Goal: Task Accomplishment & Management: Complete application form

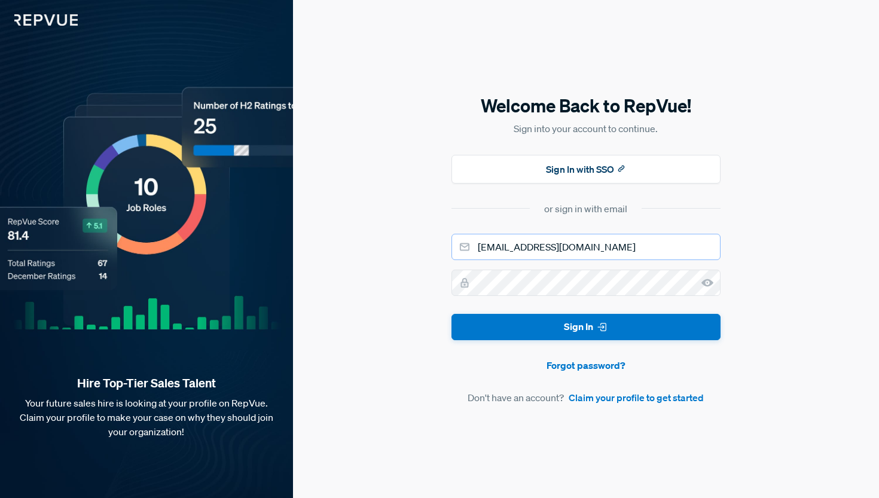
type input "[EMAIL_ADDRESS][DOMAIN_NAME]"
click at [585, 327] on button "Sign In" at bounding box center [585, 327] width 269 height 27
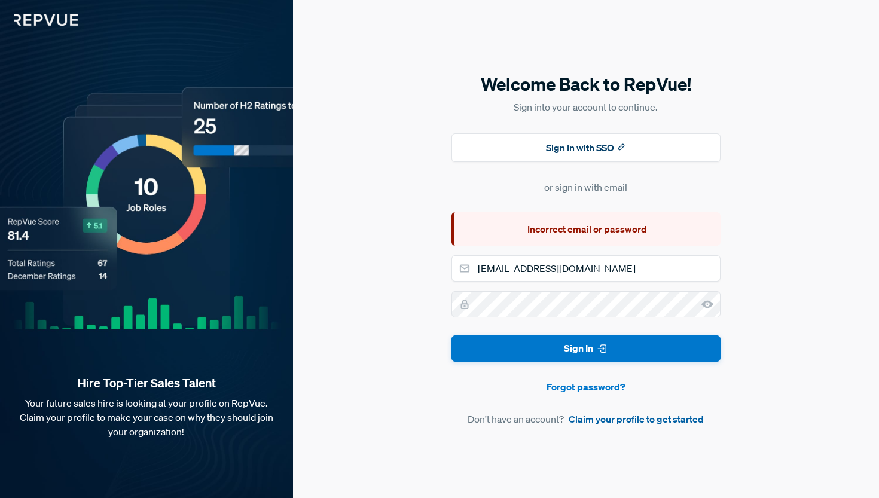
click at [608, 421] on link "Claim your profile to get started" at bounding box center [635, 419] width 135 height 14
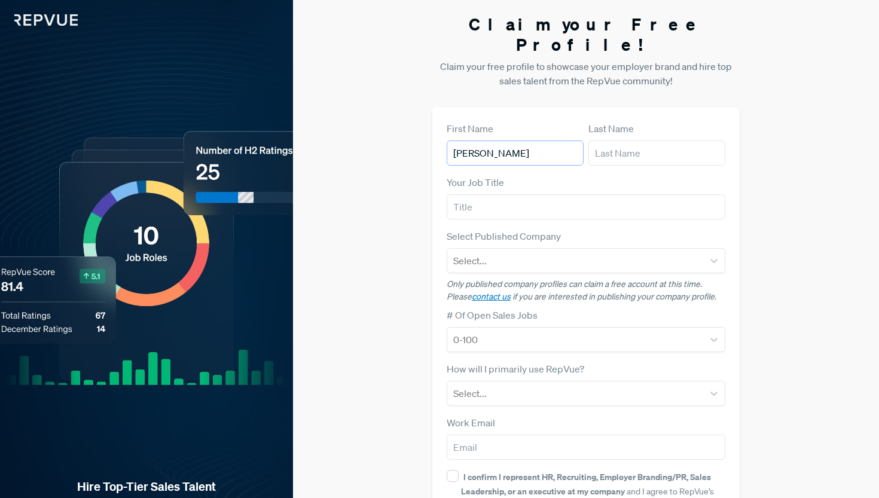
type input "[PERSON_NAME]"
type input "Deyts"
click at [646, 229] on div "Select Published Company Select..." at bounding box center [586, 251] width 279 height 44
type input "SDR"
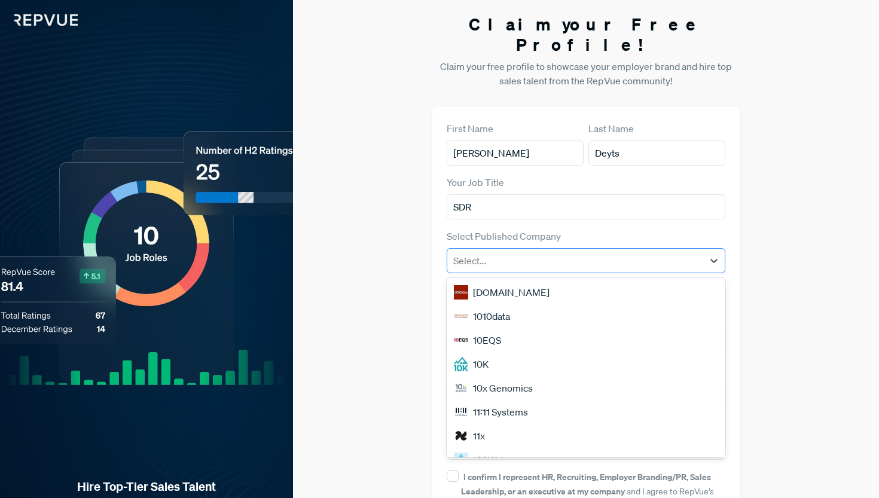
click at [507, 252] on div at bounding box center [575, 260] width 244 height 17
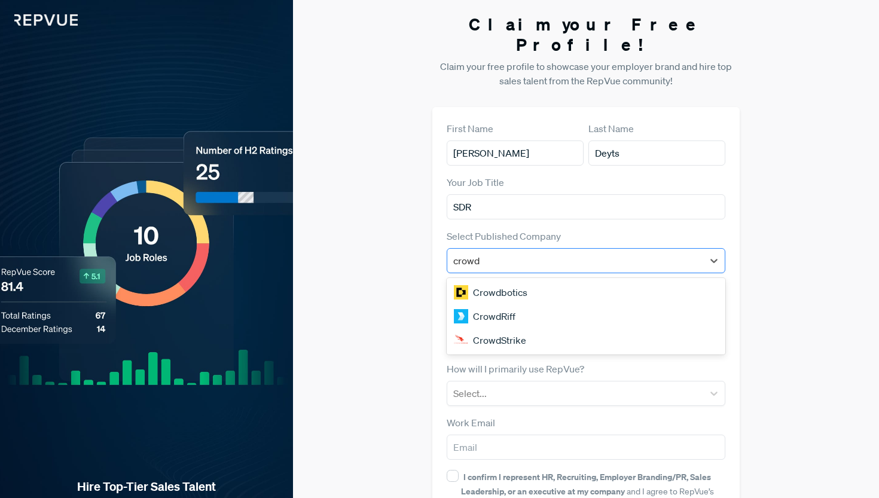
type input "crowds"
click at [507, 280] on div "CrowdStrike" at bounding box center [586, 292] width 279 height 24
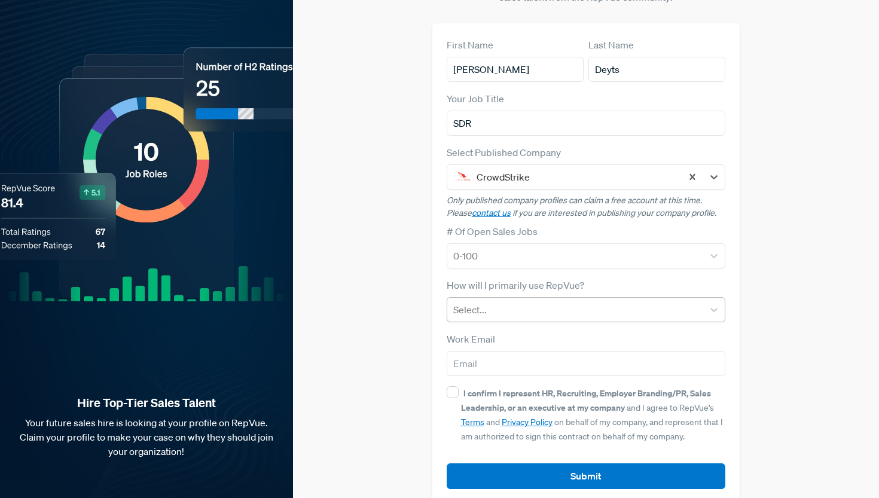
scroll to position [83, 0]
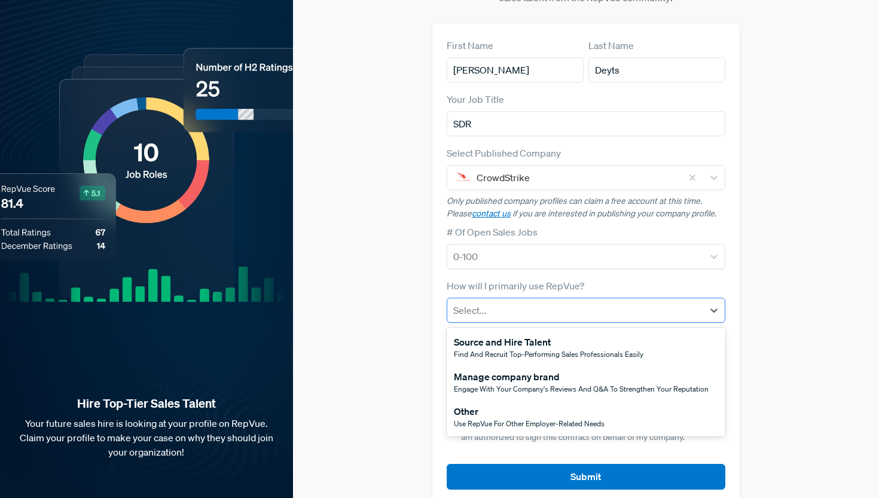
click at [515, 302] on div at bounding box center [575, 310] width 244 height 17
click at [513, 418] on span "Use RepVue for other employer-related needs" at bounding box center [529, 423] width 151 height 10
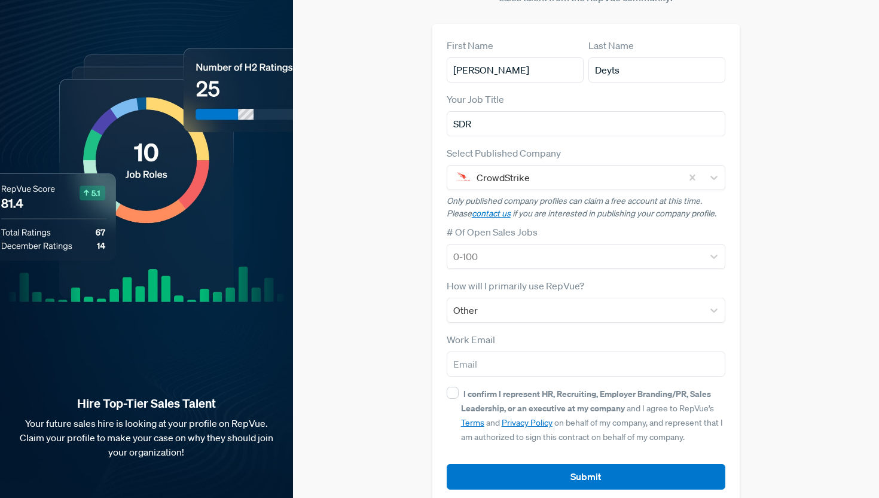
click at [516, 332] on div "Work Email" at bounding box center [586, 354] width 279 height 44
click at [502, 332] on div "Work Email" at bounding box center [586, 354] width 279 height 44
click at [502, 351] on input "email" at bounding box center [586, 363] width 279 height 25
type input "[EMAIL_ADDRESS][DOMAIN_NAME]"
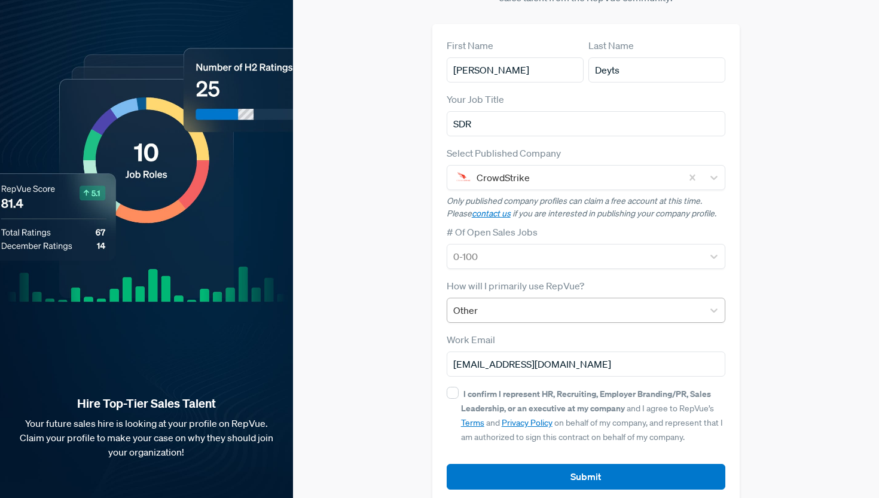
click at [564, 302] on div at bounding box center [575, 310] width 244 height 17
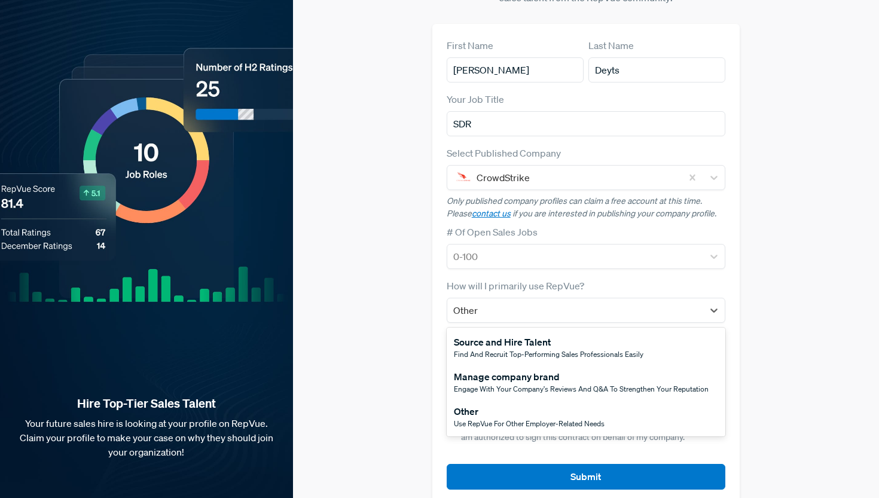
click at [387, 323] on div "Claim your Free Profile! Claim your free profile to showcase your employer bran…" at bounding box center [586, 217] width 586 height 601
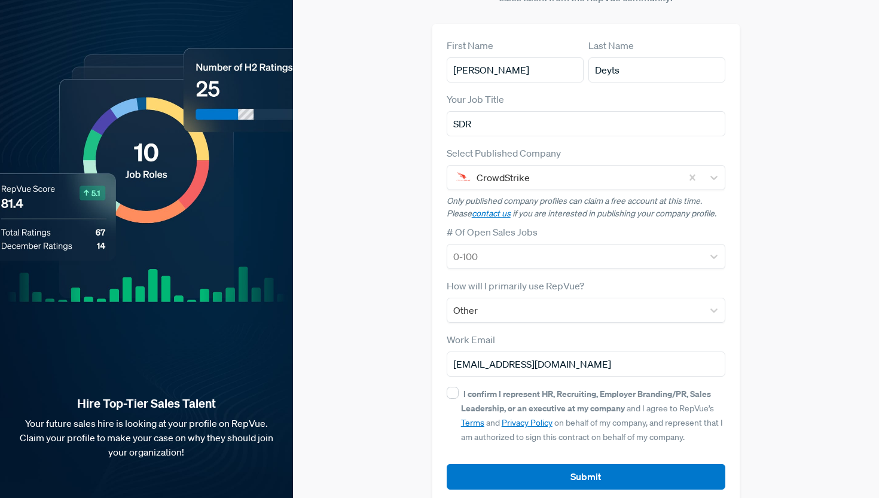
click at [455, 386] on div "I confirm I represent HR, Recruiting, Employer Branding/PR, Sales Leadership, o…" at bounding box center [586, 414] width 279 height 57
click at [455, 387] on input "I confirm I represent HR, Recruiting, Employer Branding/PR, Sales Leadership, o…" at bounding box center [453, 393] width 12 height 12
checkbox input "true"
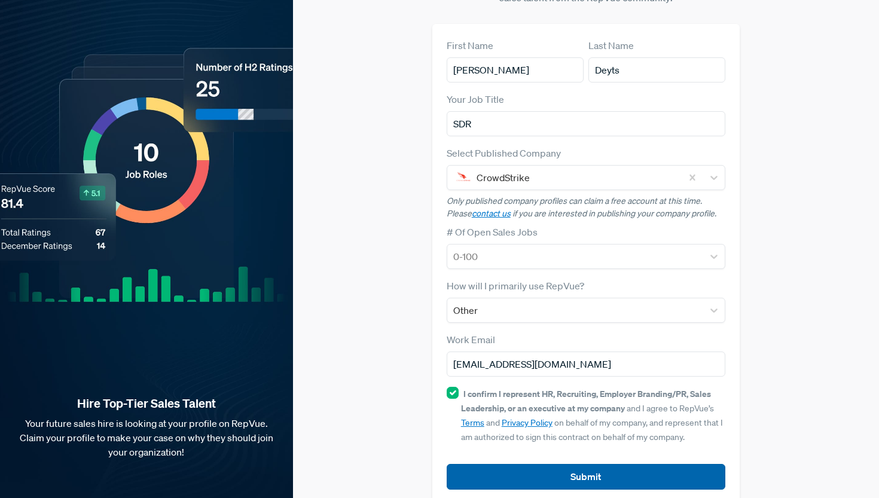
click at [553, 464] on button "Submit" at bounding box center [586, 477] width 279 height 26
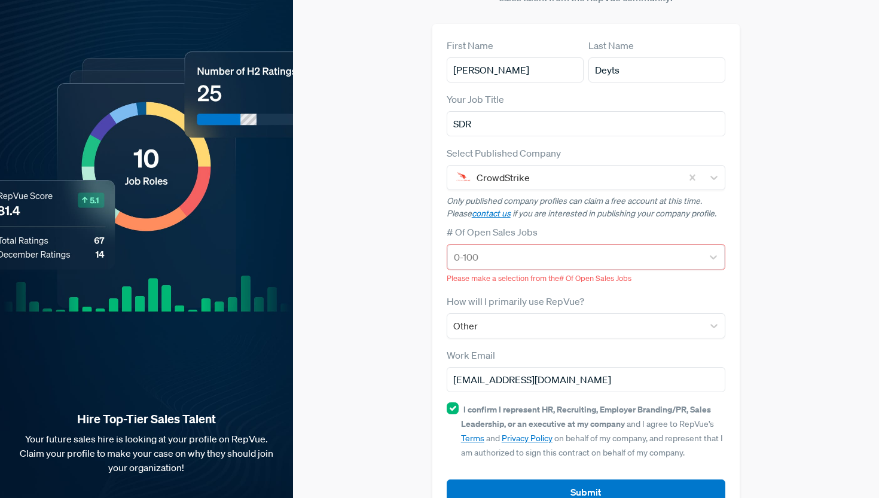
click at [534, 249] on div "0-100" at bounding box center [586, 257] width 279 height 26
click at [534, 246] on div "0-100" at bounding box center [575, 257] width 255 height 22
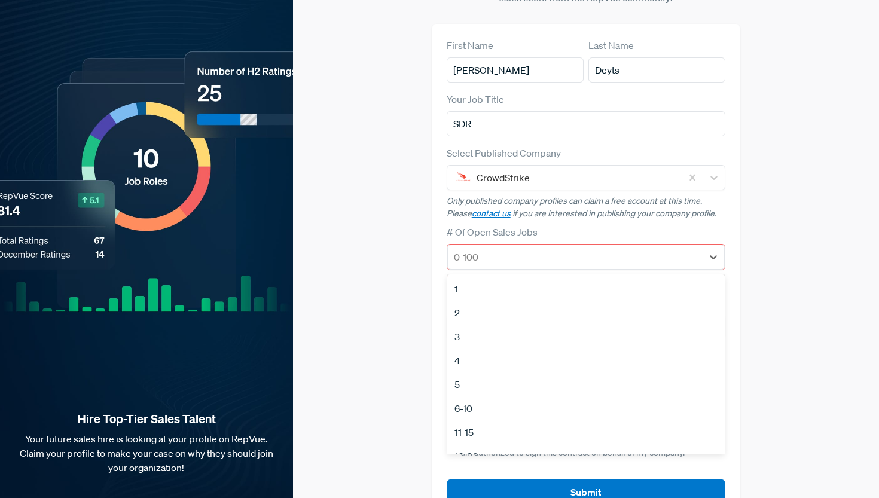
click at [488, 277] on div "1" at bounding box center [586, 289] width 278 height 24
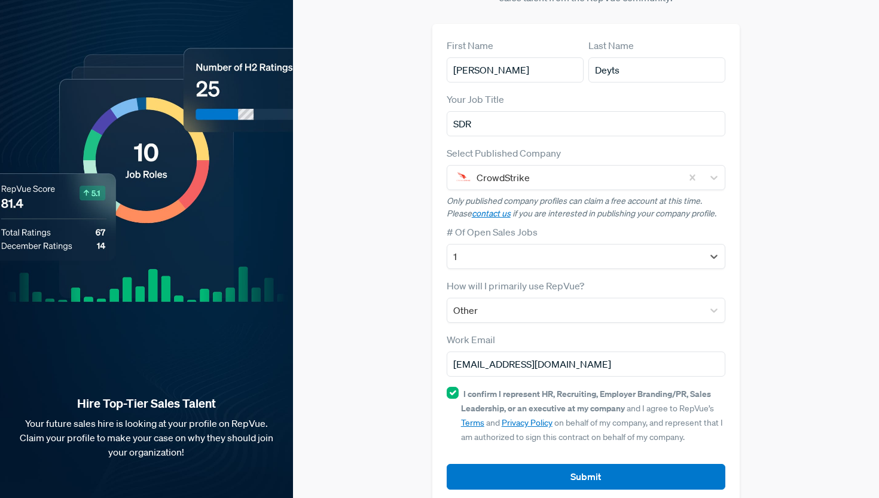
click at [530, 478] on div "First Name [PERSON_NAME] Last Name Deyts Your Job Title SDR Select Published Co…" at bounding box center [586, 264] width 308 height 480
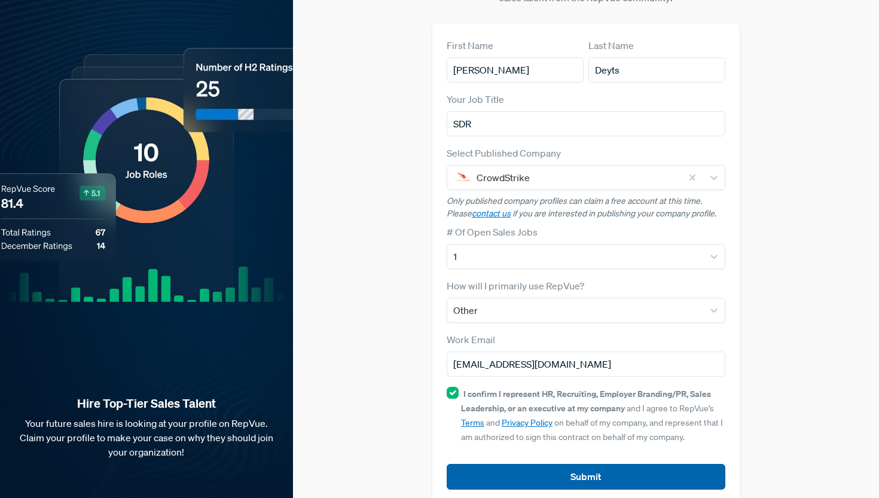
click at [530, 464] on button "Submit" at bounding box center [586, 477] width 279 height 26
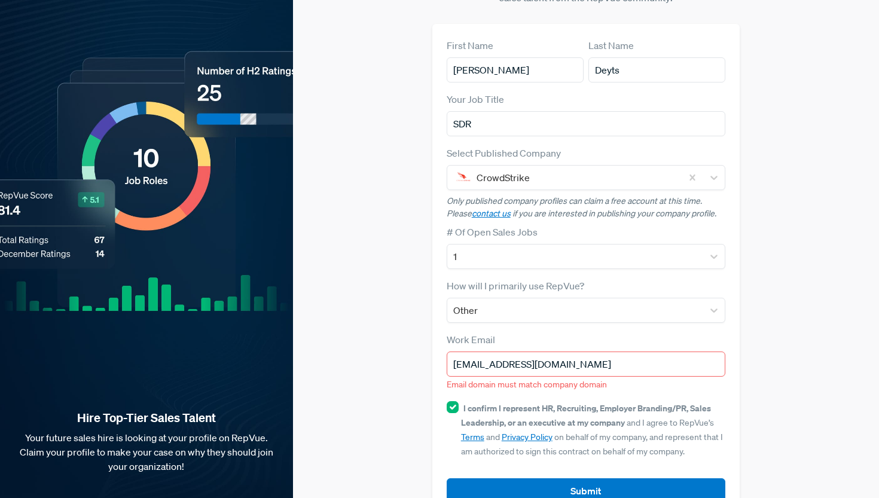
drag, startPoint x: 549, startPoint y: 346, endPoint x: 354, endPoint y: 344, distance: 194.9
click at [354, 344] on div "Claim your Free Profile! Claim your free profile to showcase your employer bran…" at bounding box center [586, 225] width 586 height 616
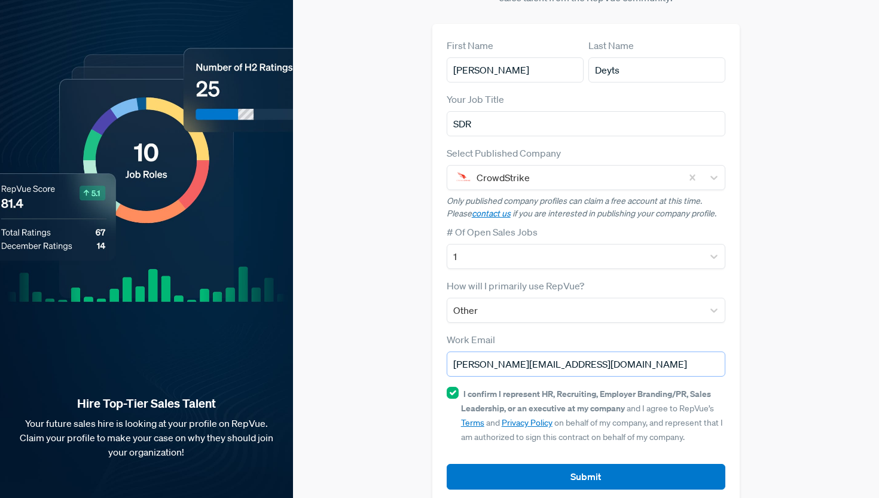
type input "[PERSON_NAME][EMAIL_ADDRESS][DOMAIN_NAME]"
click at [665, 332] on div "Work Email [PERSON_NAME][EMAIL_ADDRESS][DOMAIN_NAME]" at bounding box center [586, 354] width 279 height 44
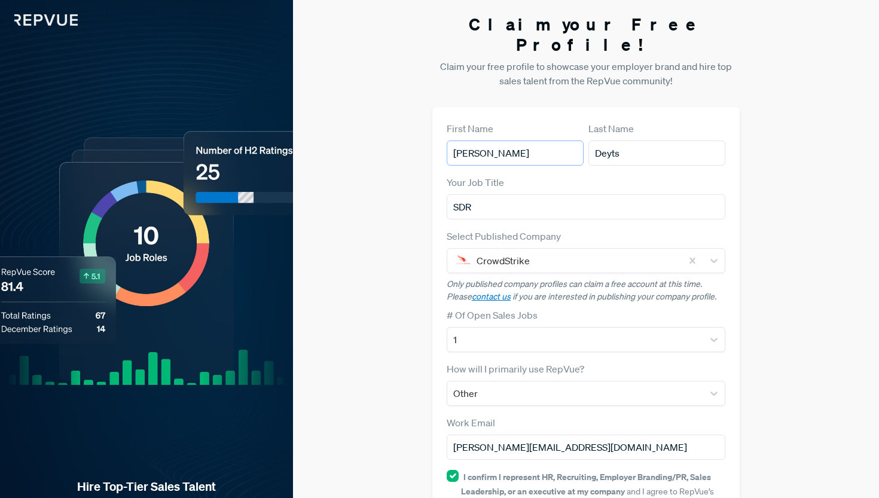
click at [457, 140] on input "[PERSON_NAME]" at bounding box center [515, 152] width 137 height 25
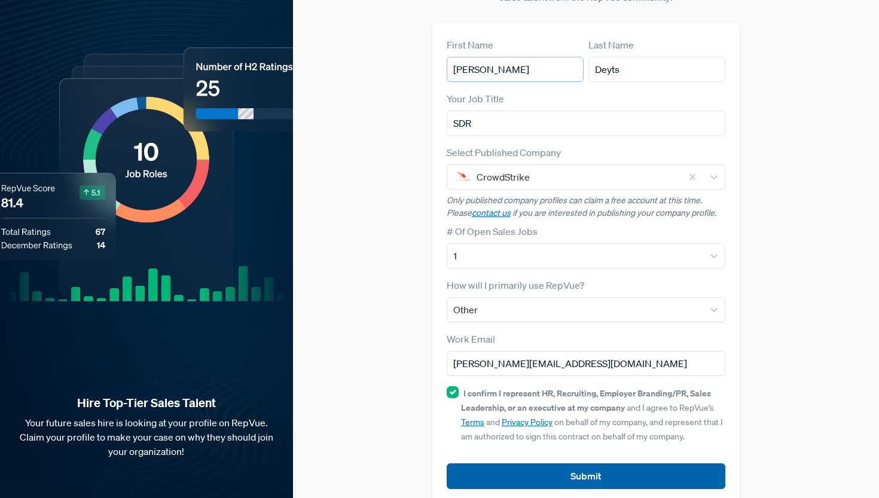
scroll to position [83, 0]
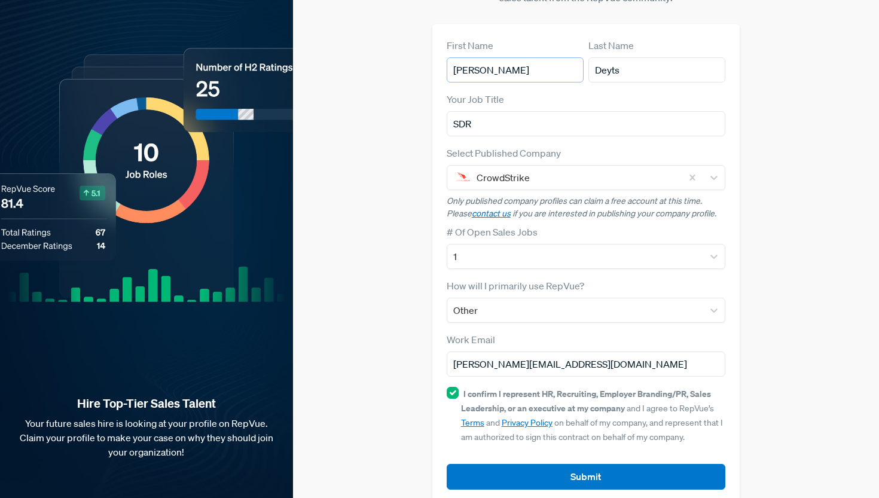
type input "[PERSON_NAME]"
click at [561, 476] on div "First Name [PERSON_NAME] Last Name Deyts Your Job Title SDR Select Published Co…" at bounding box center [586, 264] width 308 height 480
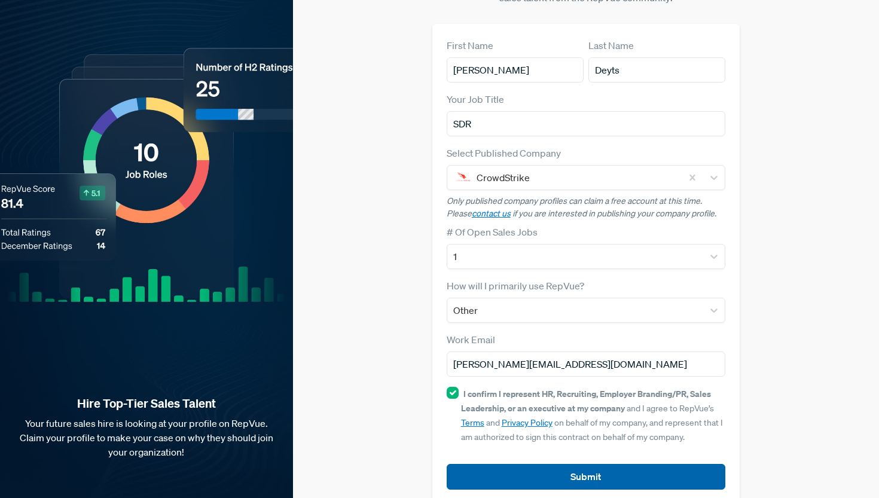
click at [562, 464] on button "Submit" at bounding box center [586, 477] width 279 height 26
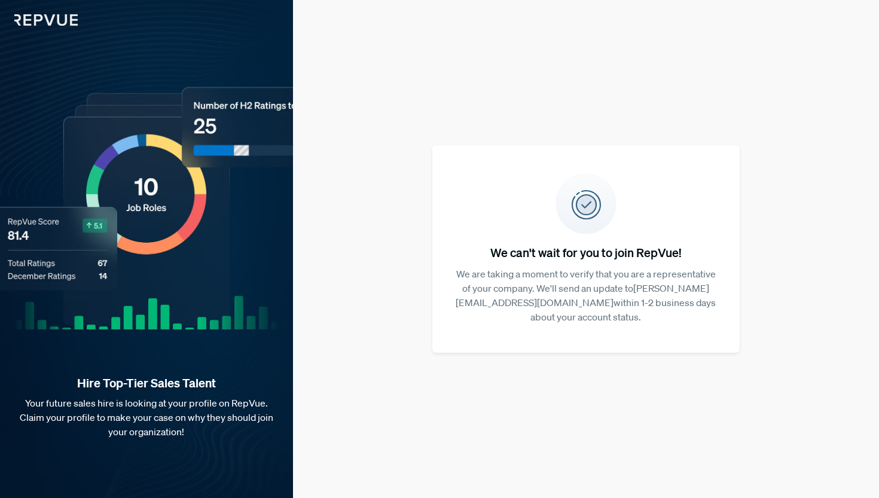
scroll to position [0, 0]
